Goal: Information Seeking & Learning: Learn about a topic

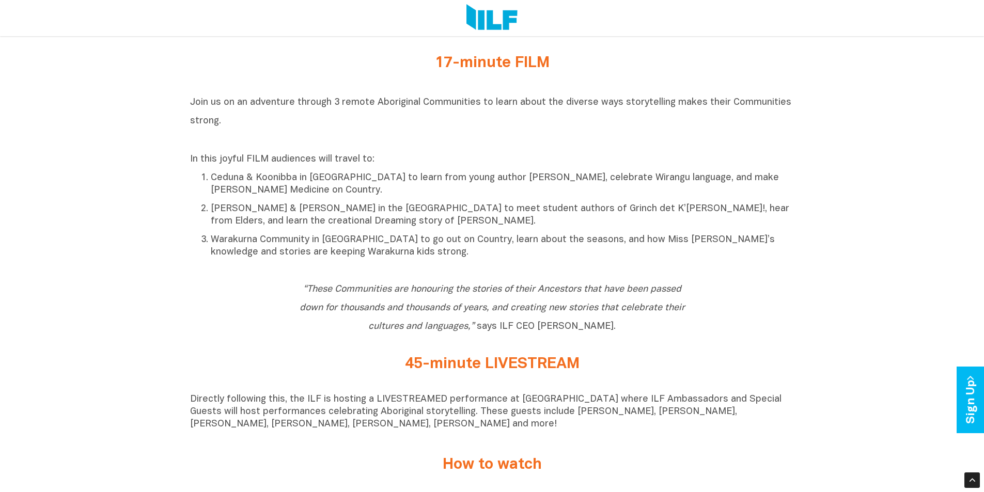
scroll to position [465, 0]
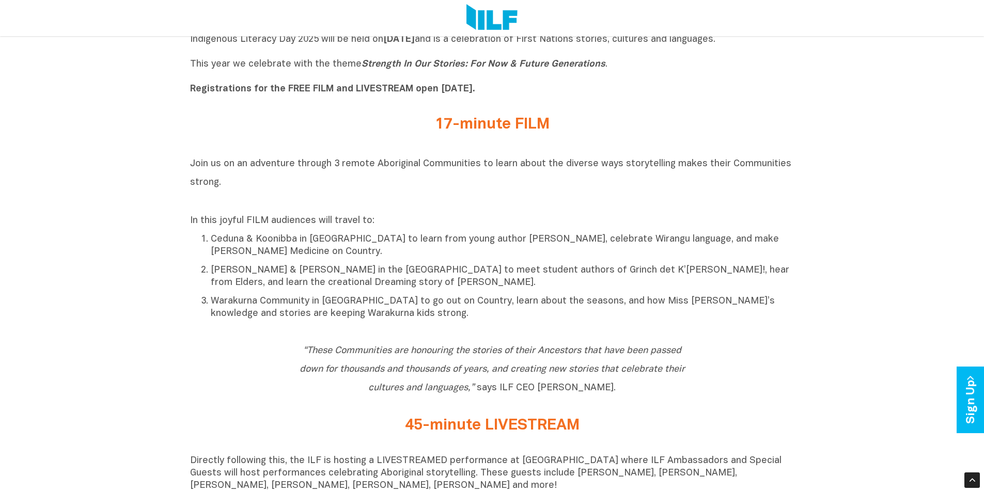
drag, startPoint x: 264, startPoint y: 169, endPoint x: 414, endPoint y: 183, distance: 151.0
click at [414, 183] on h2 "Join us on an adventure through 3 remote Aboriginal Communities to learn about …" at bounding box center [492, 182] width 605 height 56
drag, startPoint x: 197, startPoint y: 220, endPoint x: 261, endPoint y: 234, distance: 66.1
click at [261, 234] on div "In this joyful FILM audiences will travel to: Ceduna & Koonibba in [GEOGRAPHIC_…" at bounding box center [492, 267] width 605 height 105
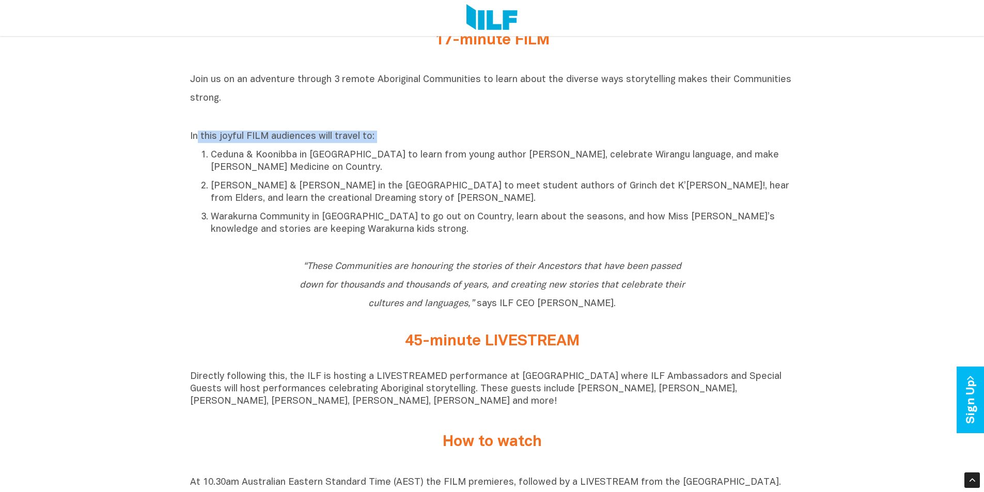
scroll to position [568, 0]
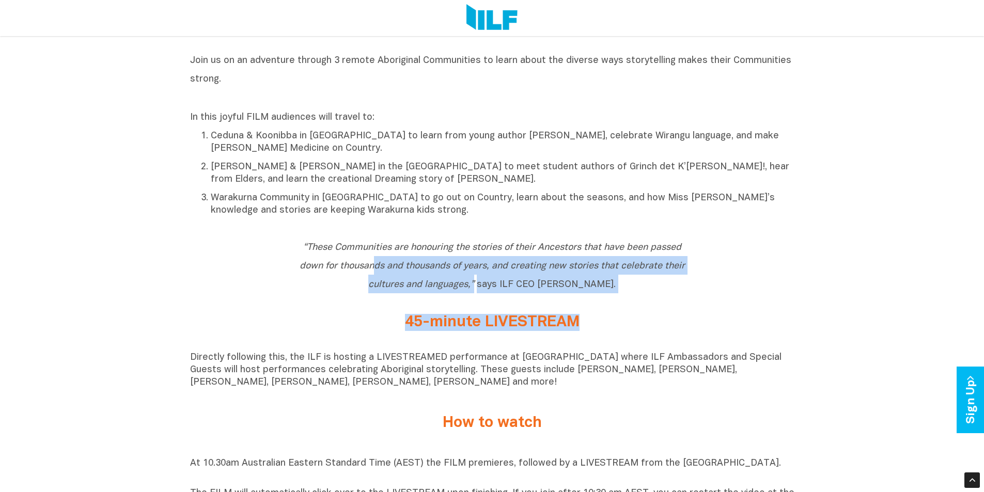
drag, startPoint x: 375, startPoint y: 259, endPoint x: 708, endPoint y: 313, distance: 337.0
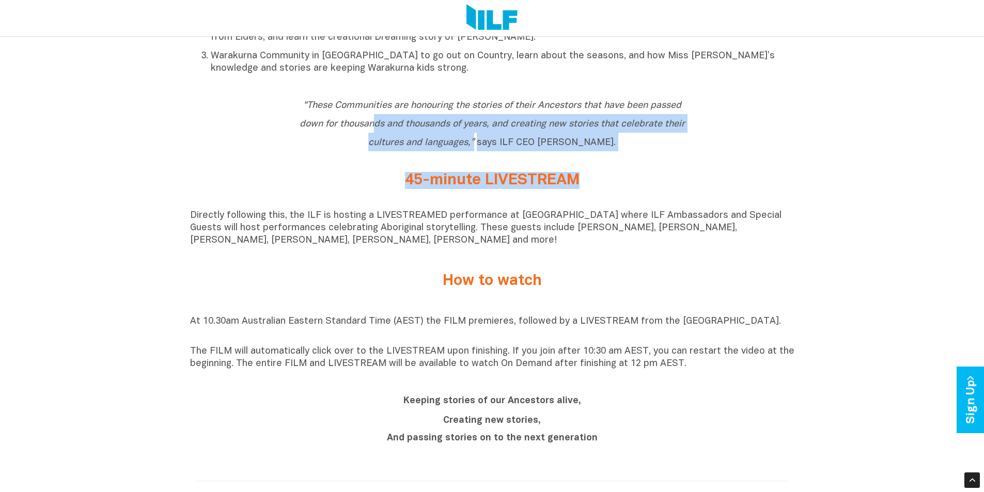
scroll to position [723, 0]
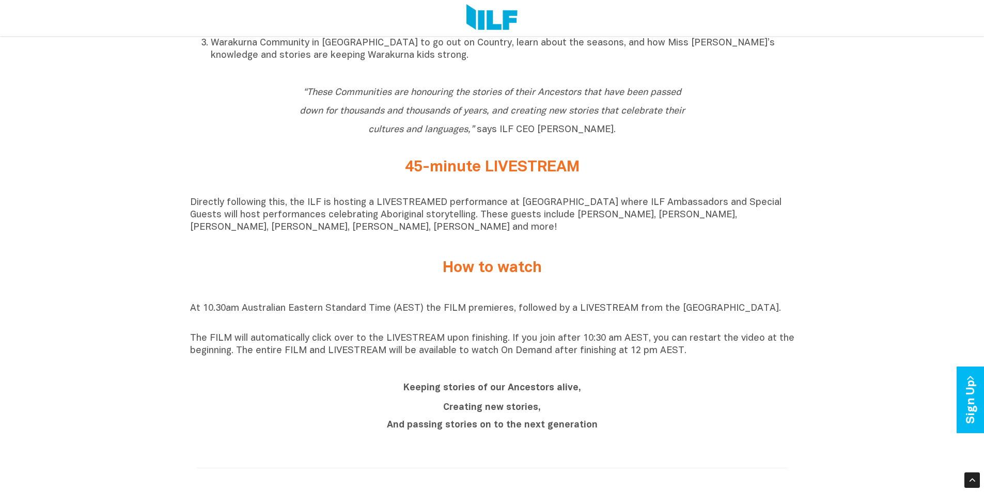
click at [279, 214] on p "Directly following this, the ILF is hosting a LIVESTREAMED performance at [GEOG…" at bounding box center [492, 215] width 605 height 37
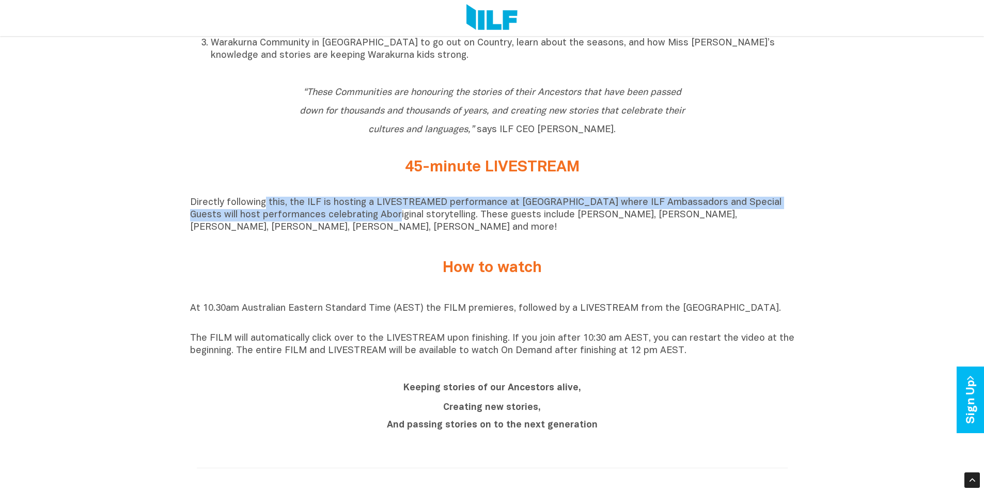
drag, startPoint x: 266, startPoint y: 205, endPoint x: 359, endPoint y: 223, distance: 95.2
click at [359, 223] on p "Directly following this, the ILF is hosting a LIVESTREAMED performance at [GEOG…" at bounding box center [492, 215] width 605 height 37
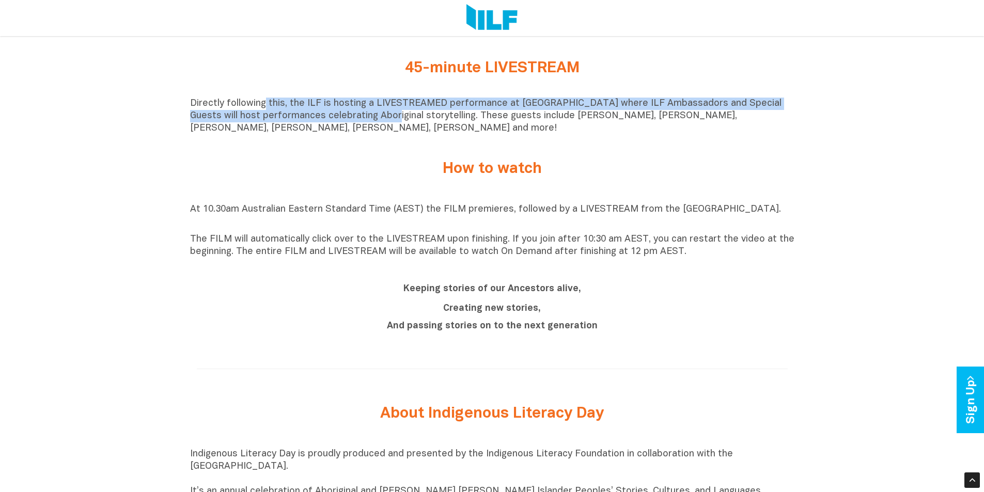
scroll to position [827, 0]
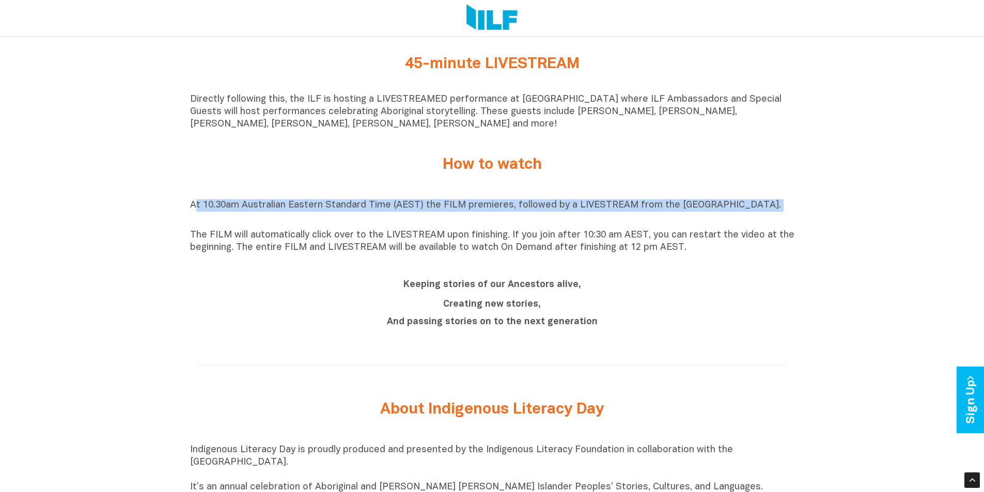
drag, startPoint x: 194, startPoint y: 210, endPoint x: 307, endPoint y: 221, distance: 114.2
click at [307, 221] on p "At 10.30am Australian Eastern Standard Time (AEST) the FILM premieres, followed…" at bounding box center [492, 211] width 605 height 25
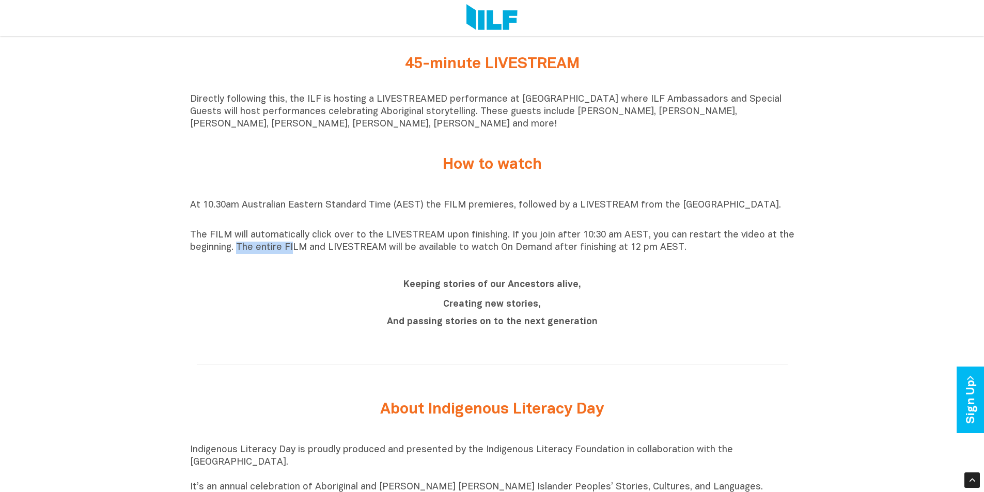
drag, startPoint x: 237, startPoint y: 250, endPoint x: 292, endPoint y: 258, distance: 56.4
click at [292, 258] on div "At 10.30am Australian Eastern Standard Time (AEST) the FILM premieres, followed…" at bounding box center [492, 226] width 605 height 65
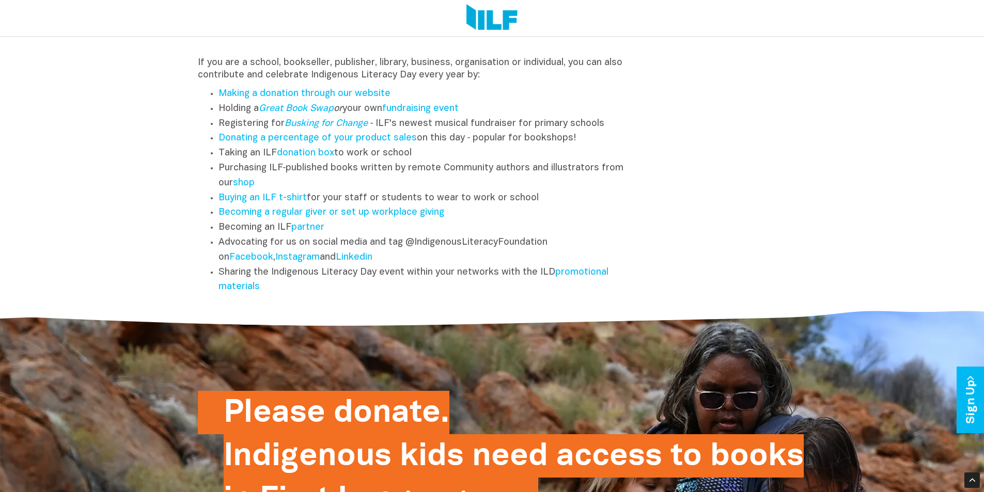
scroll to position [1395, 0]
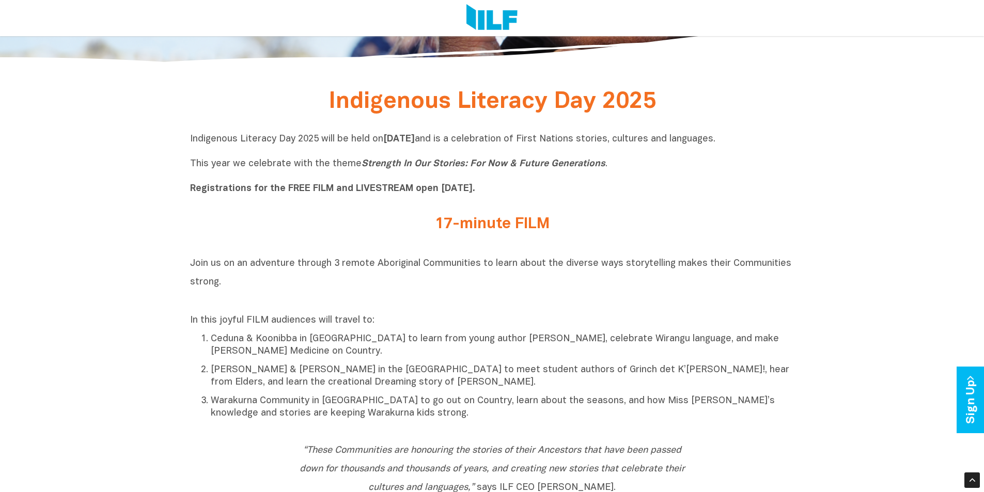
scroll to position [358, 0]
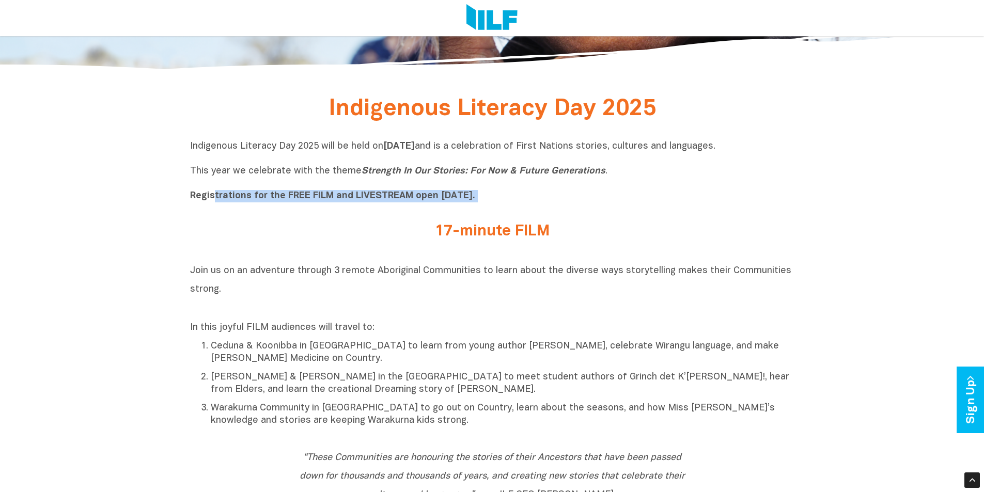
drag, startPoint x: 214, startPoint y: 199, endPoint x: 393, endPoint y: 219, distance: 180.4
click at [413, 172] on icon "Strength In Our Stories: For Now & Future Generations" at bounding box center [484, 171] width 244 height 9
click at [415, 144] on b "[DATE]" at bounding box center [399, 146] width 32 height 9
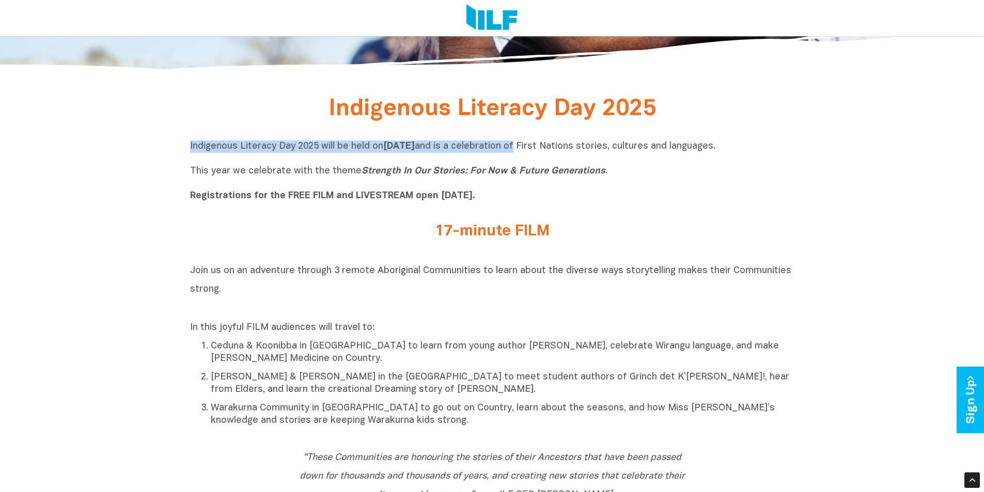
drag, startPoint x: 180, startPoint y: 146, endPoint x: 588, endPoint y: 146, distance: 407.2
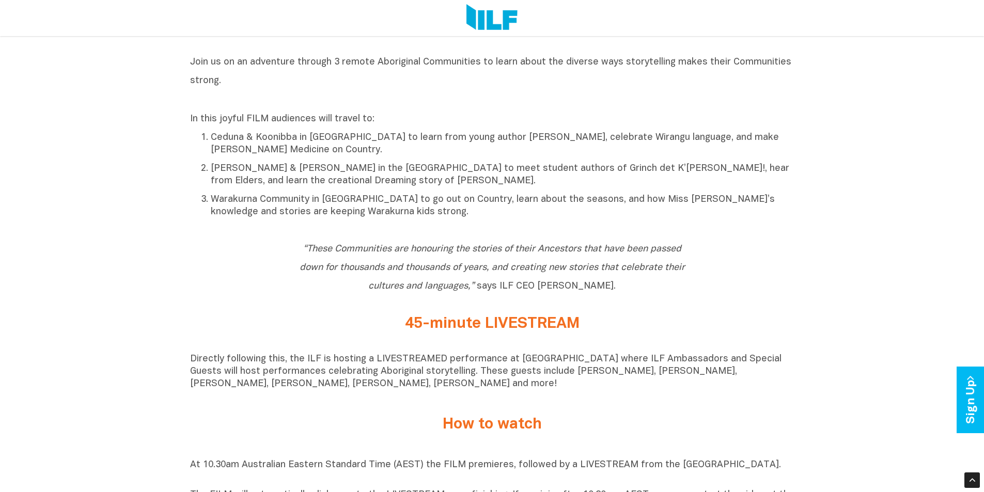
scroll to position [568, 0]
